Goal: Check status: Check status

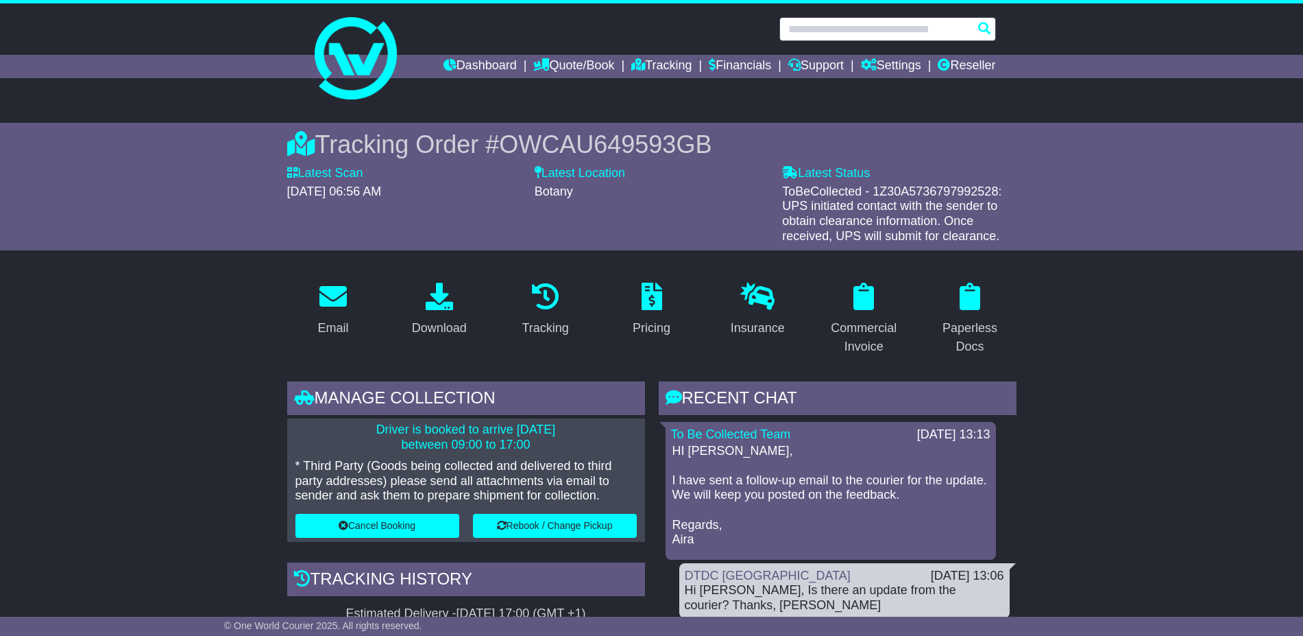
click at [856, 27] on input "text" at bounding box center [888, 29] width 217 height 24
type input "*"
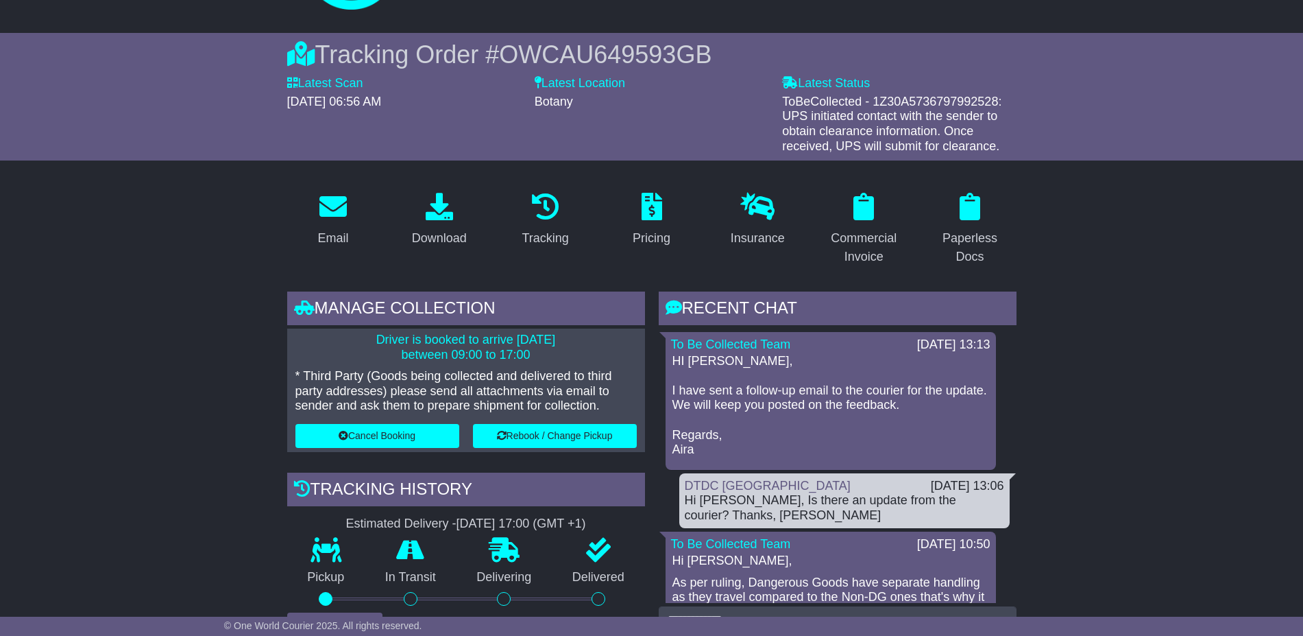
scroll to position [343, 0]
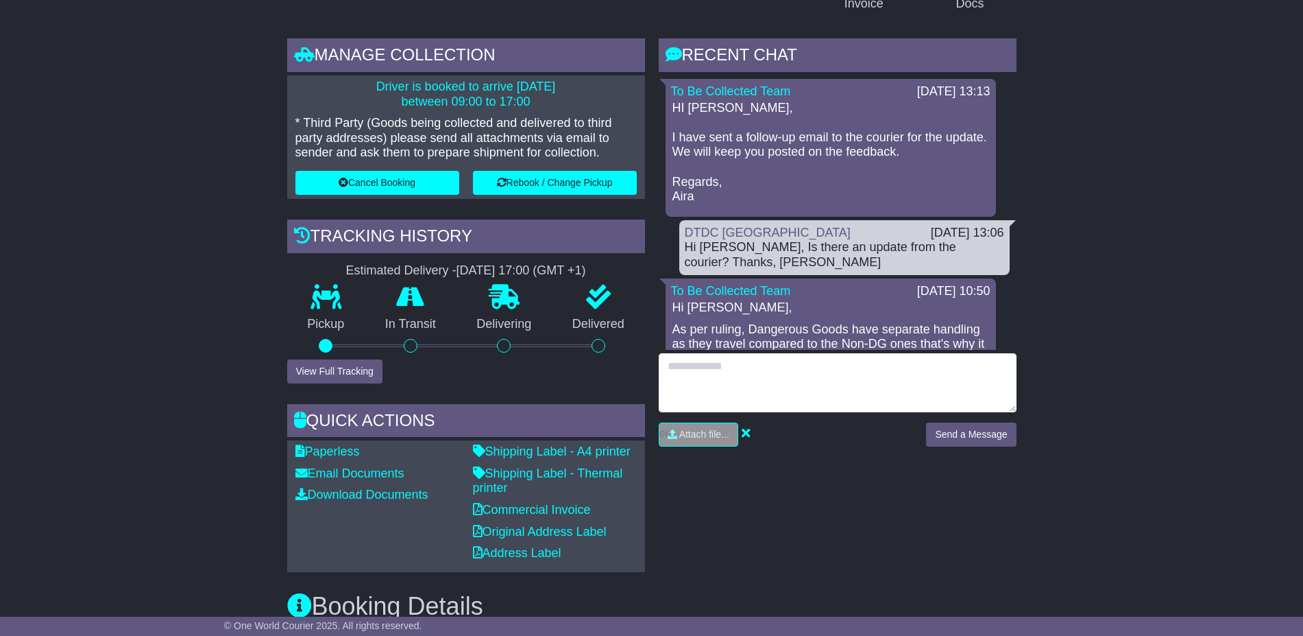
click at [804, 407] on textarea at bounding box center [838, 382] width 358 height 59
type textarea "**********"
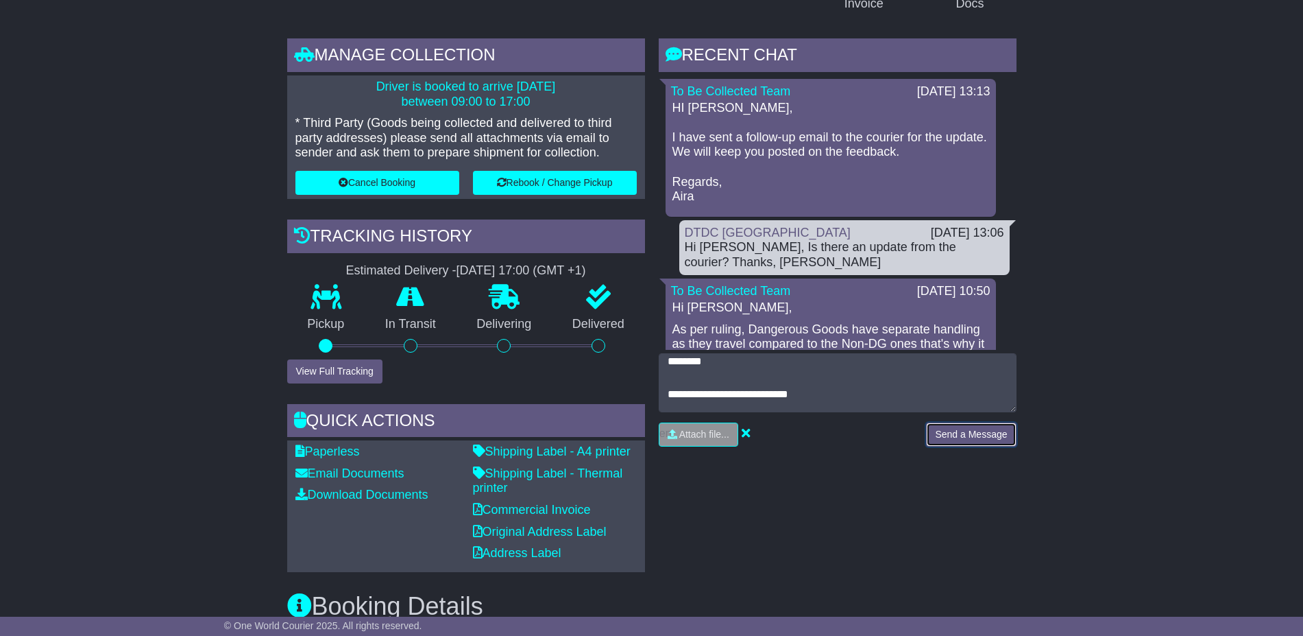
click at [973, 437] on button "Send a Message" at bounding box center [971, 434] width 90 height 24
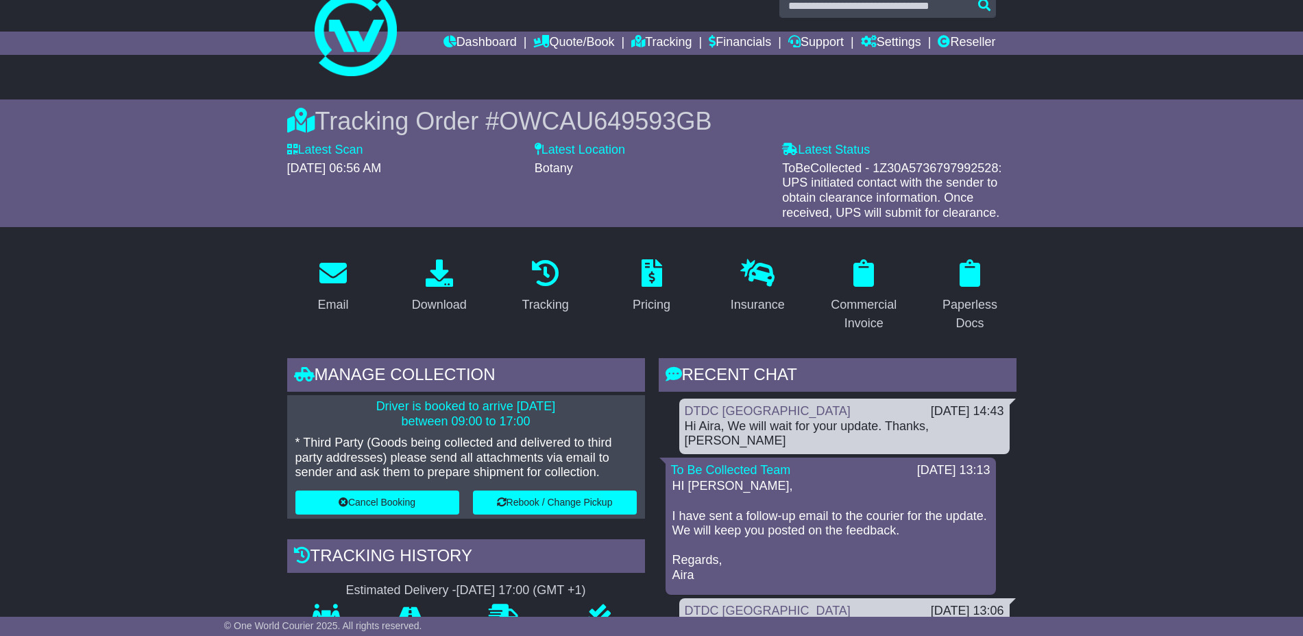
scroll to position [0, 0]
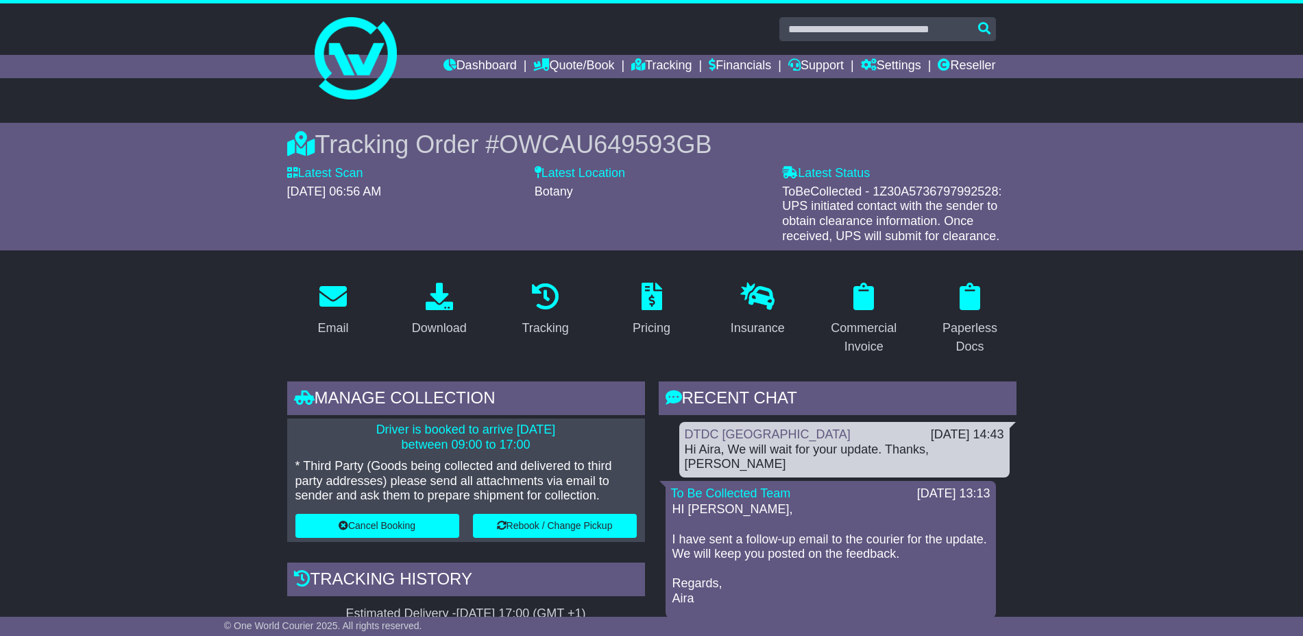
click at [625, 157] on span "OWCAU649593GB" at bounding box center [605, 144] width 213 height 28
click at [625, 152] on span "OWCAU649593GB" at bounding box center [605, 144] width 213 height 28
click at [629, 147] on span "OWCAU649593GB" at bounding box center [605, 144] width 213 height 28
copy span "OWCAU649593GB"
